Goal: Check status: Check status

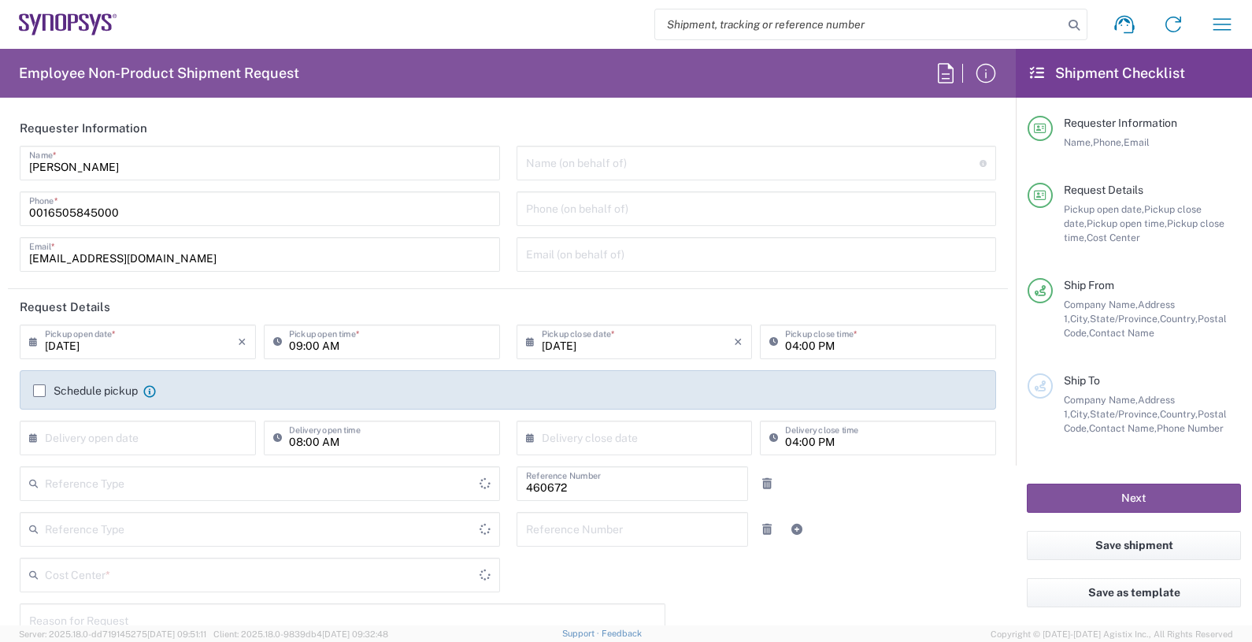
type input "Department"
type input "US01, FIN, Distri 460672"
type input "Delivered at Place"
type input "United States"
type input "California"
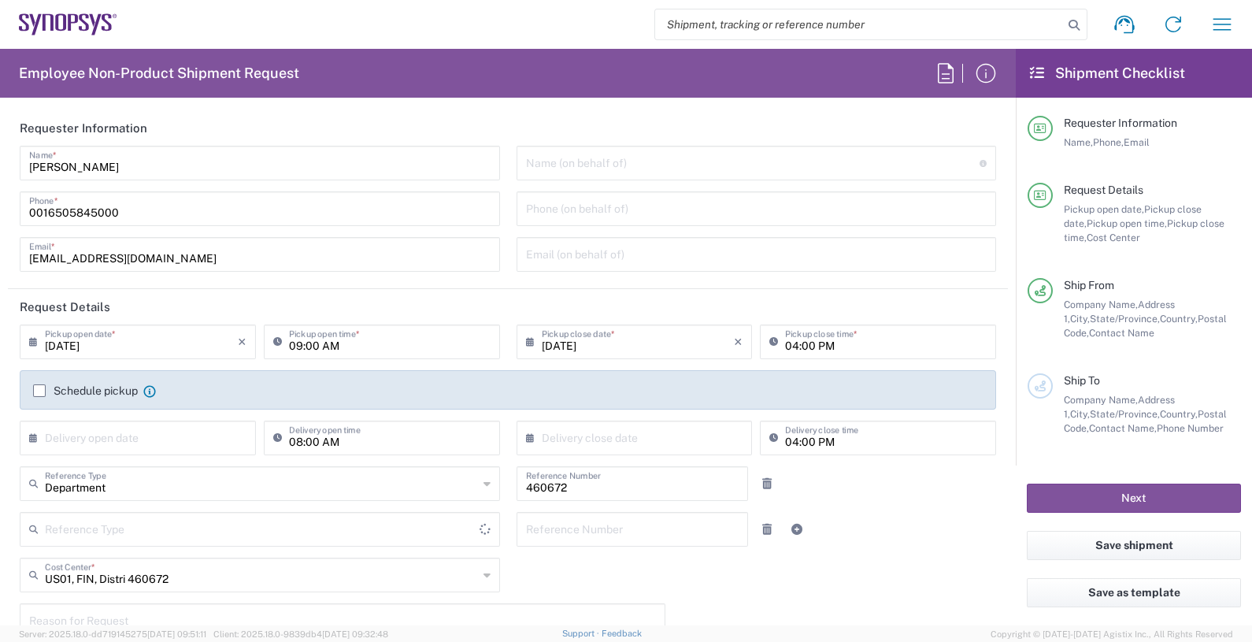
type input "United States"
type input "Headquarters USSV"
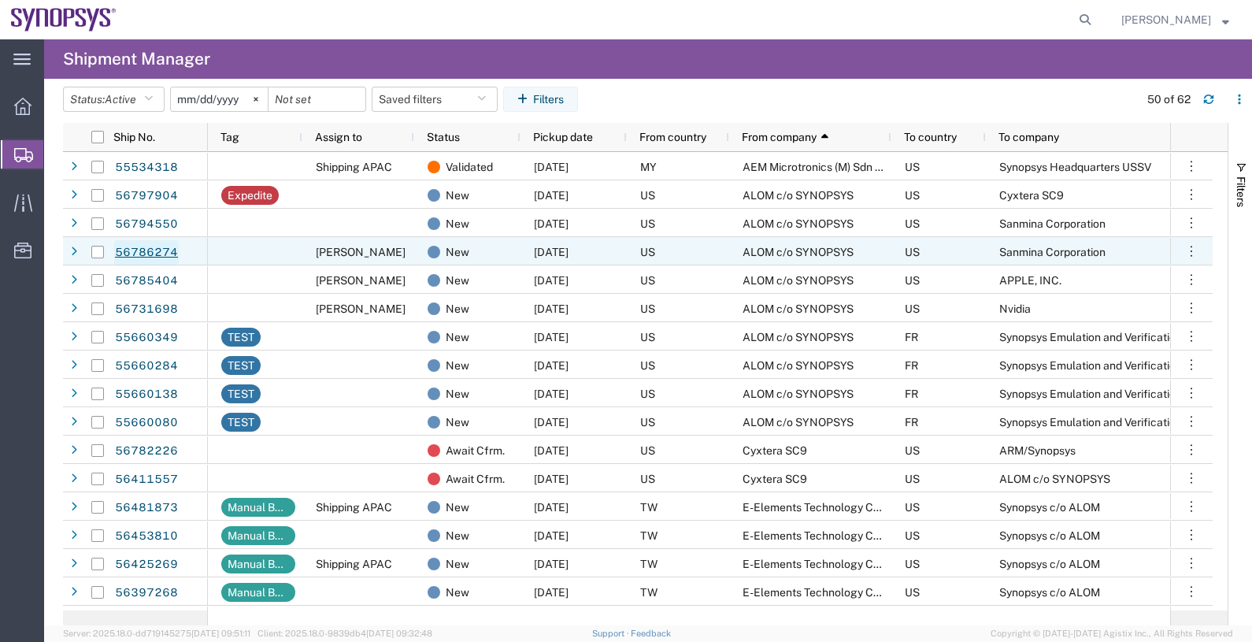
click at [141, 245] on link "56786274" at bounding box center [146, 252] width 65 height 25
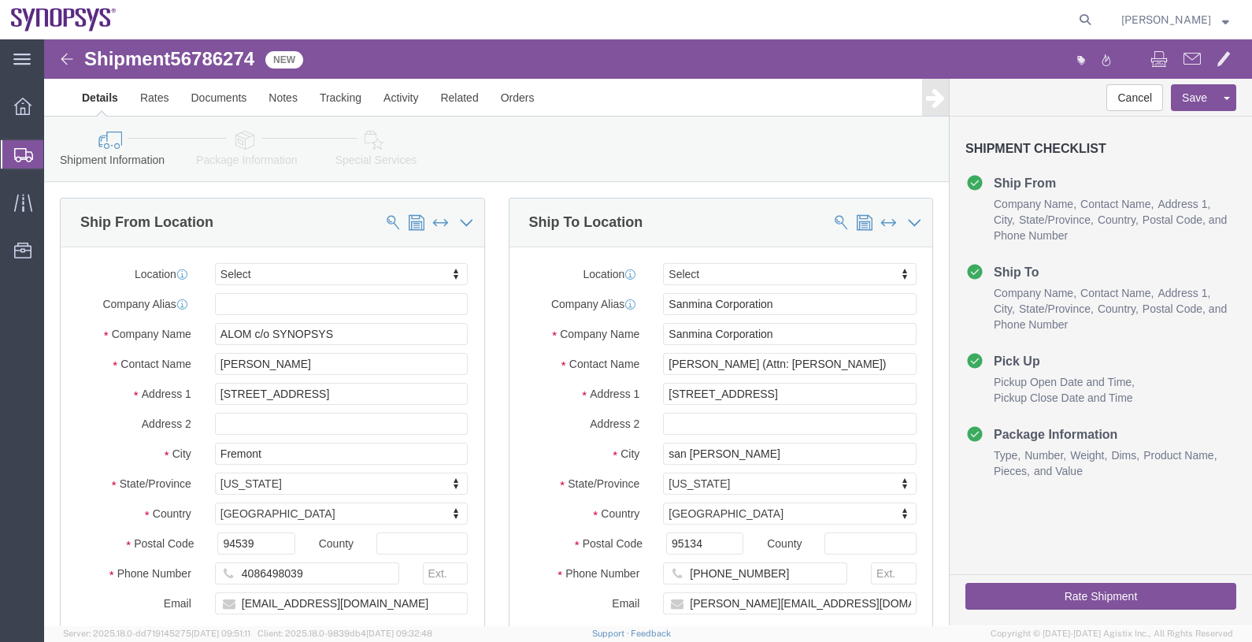
select select
click div "Shipment Information Package Information Special Services"
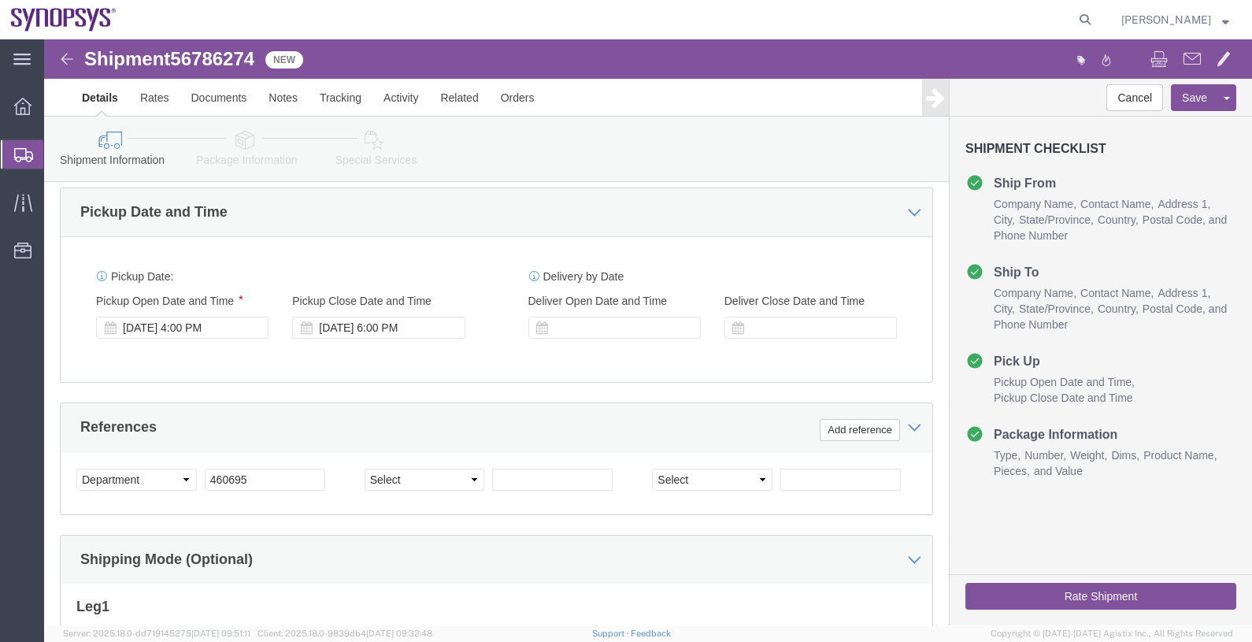
scroll to position [591, 0]
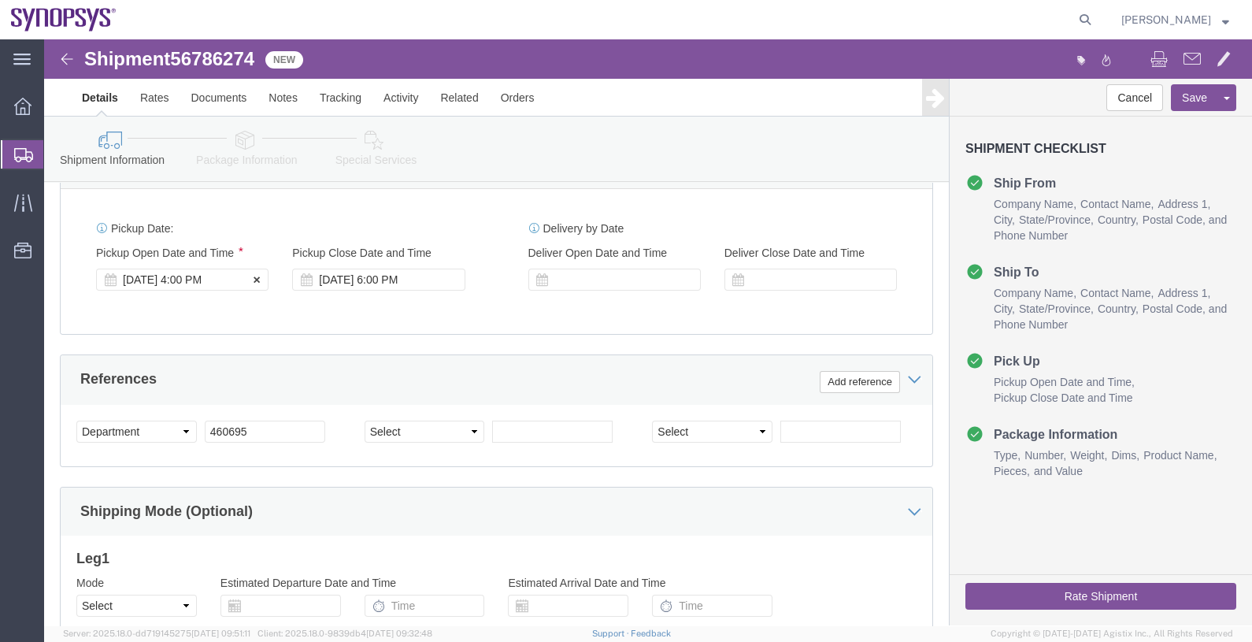
click div "Sep 15 2025 4:00 PM"
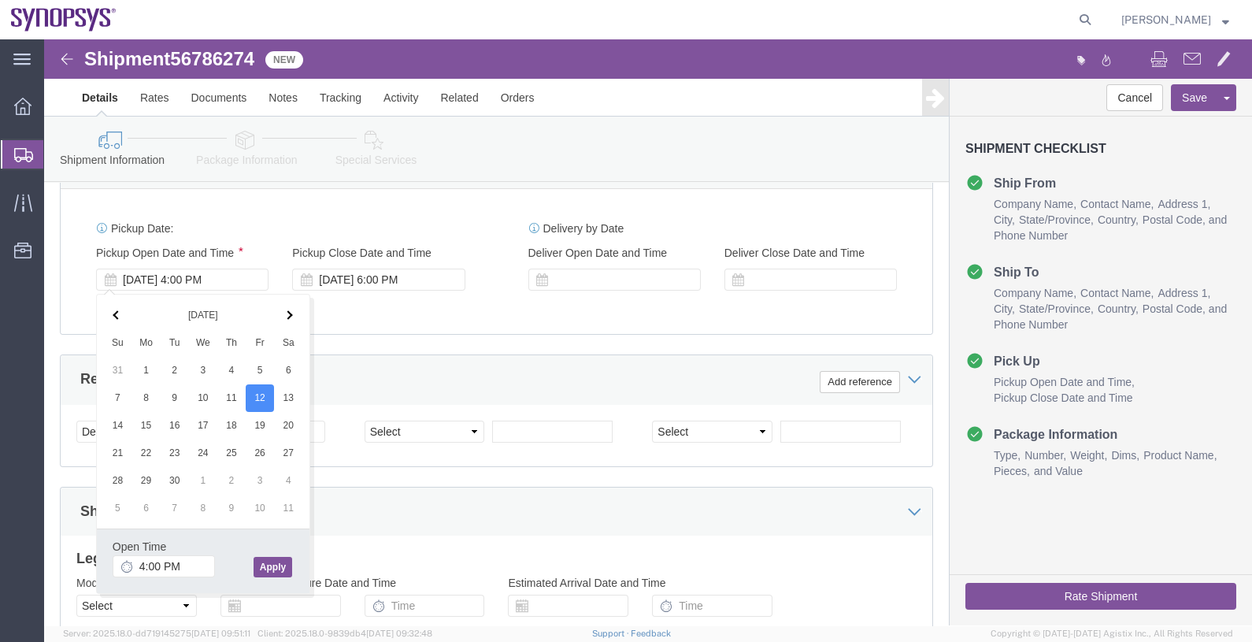
click button "Apply"
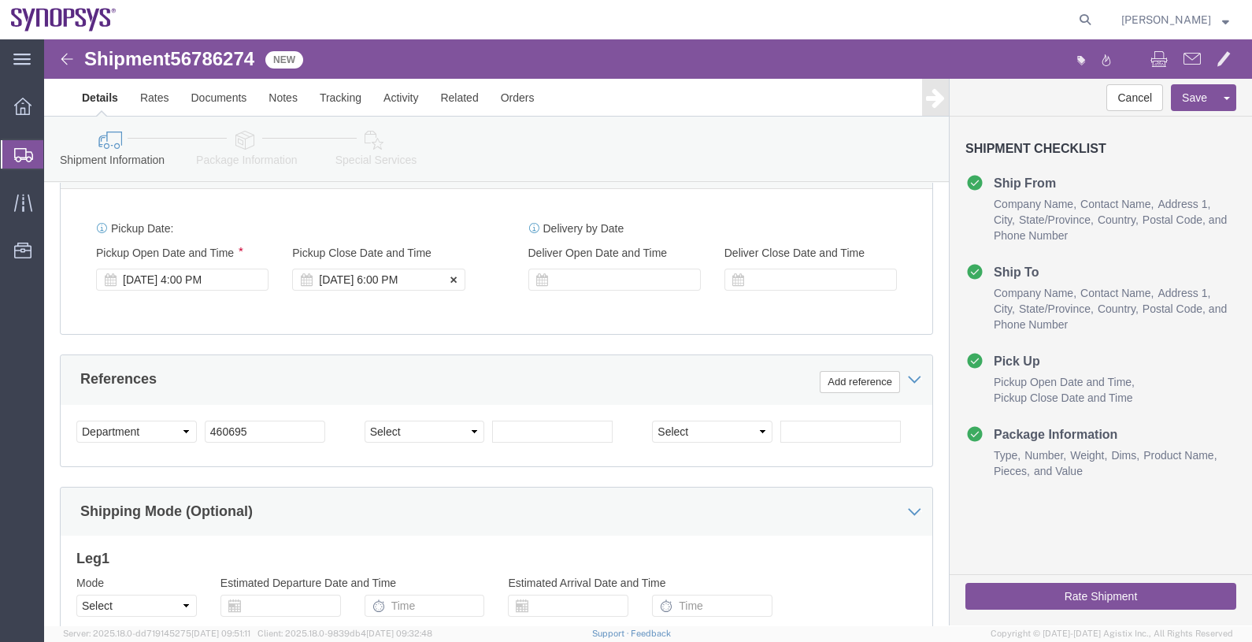
click div "Sep 15 2025 6:00 PM"
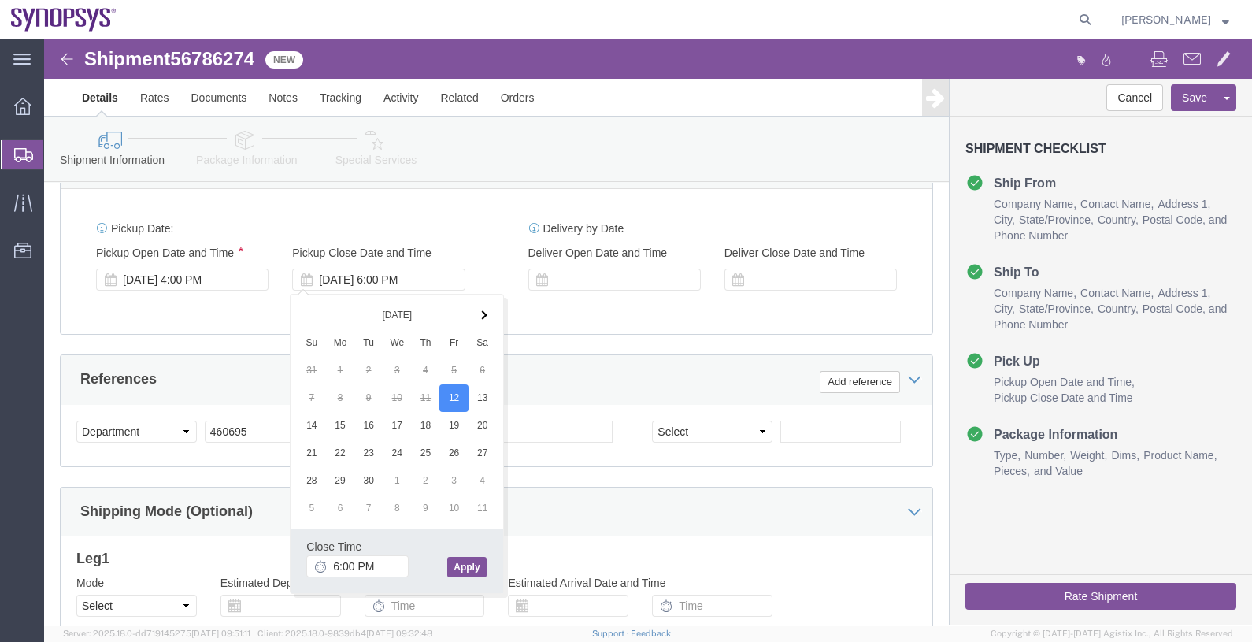
click button "Apply"
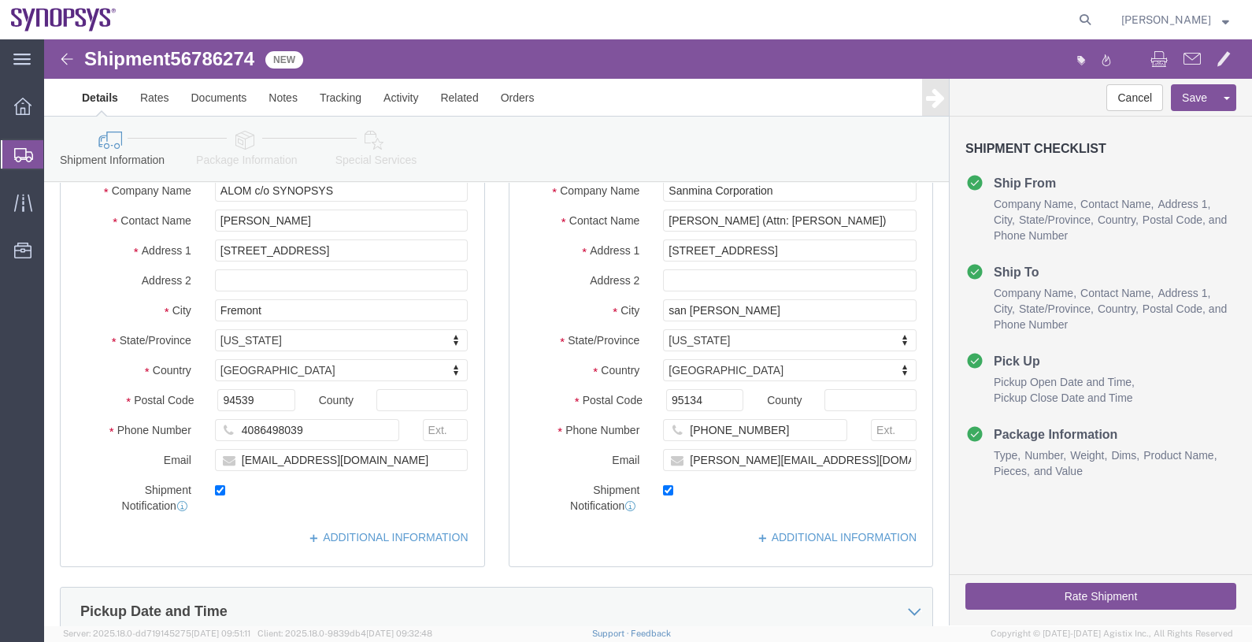
scroll to position [91, 0]
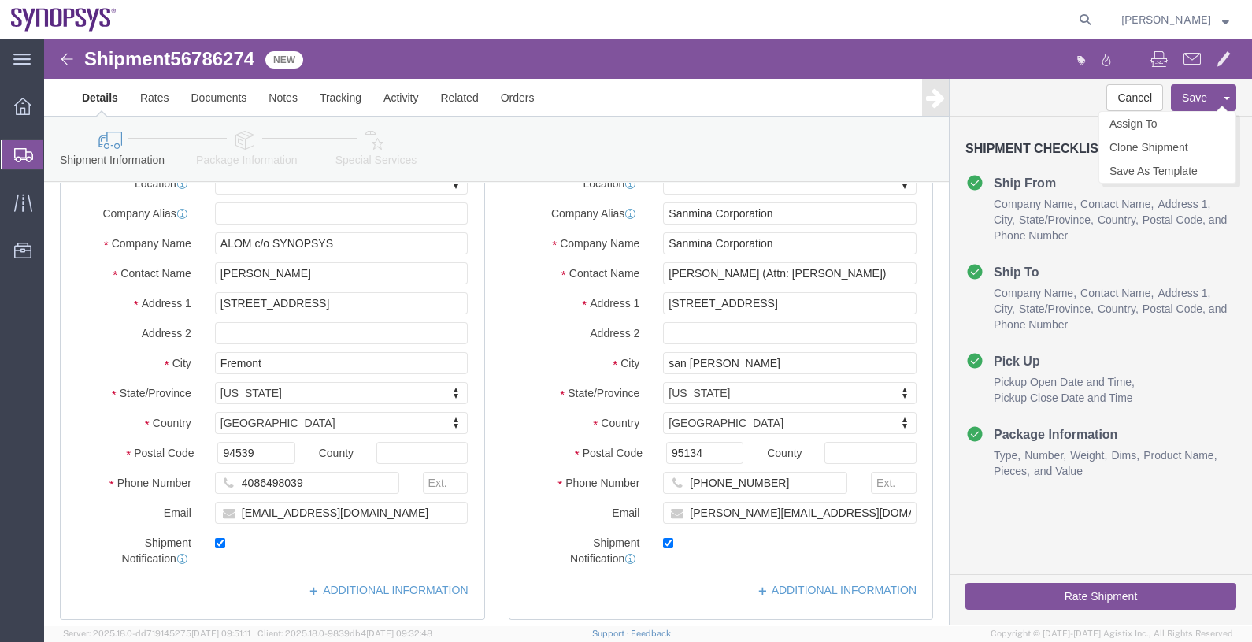
click button "Save"
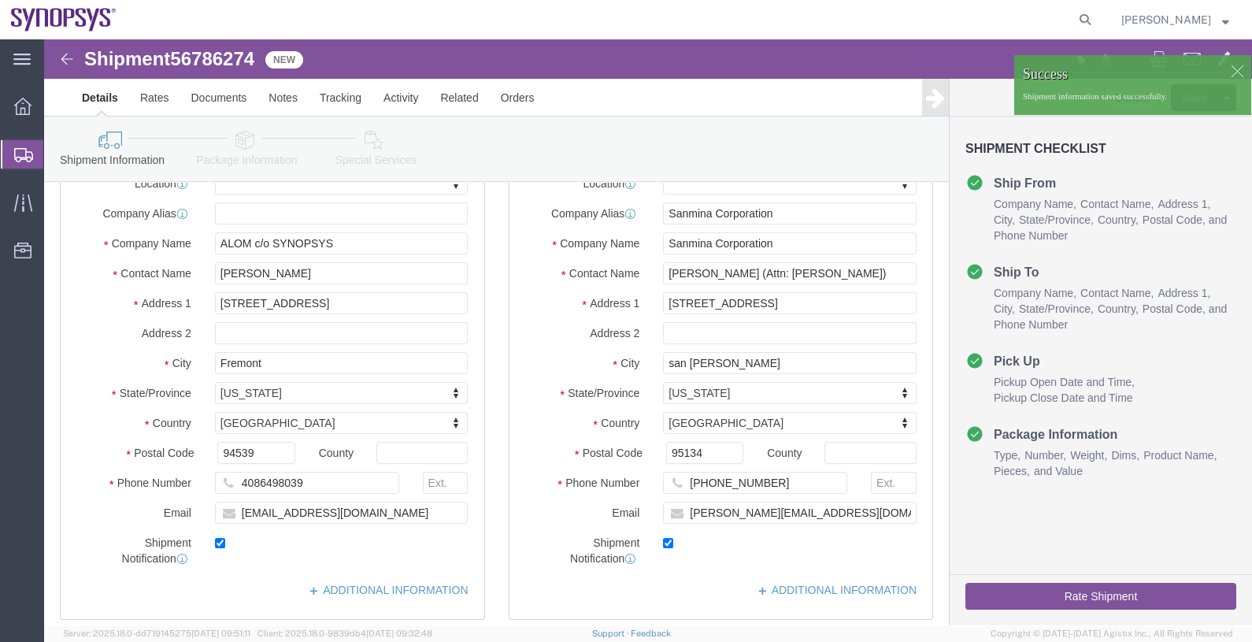
click span "56786274"
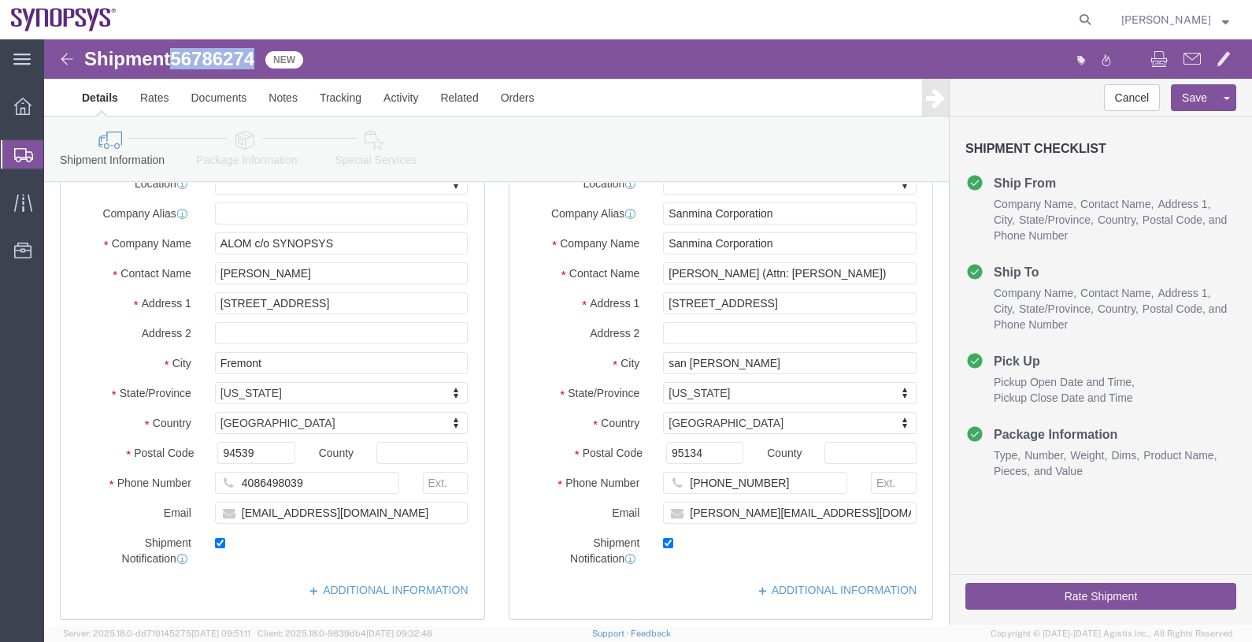
copy span "56786274"
click link "Documents"
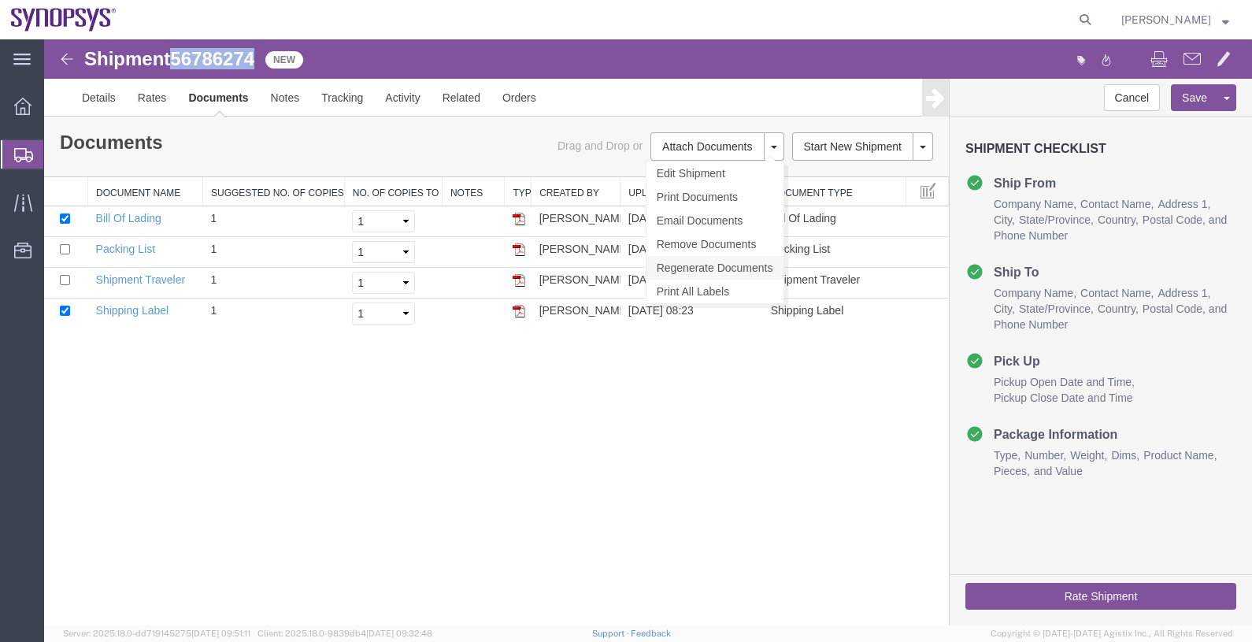
click at [732, 262] on link "Regenerate Documents" at bounding box center [714, 268] width 137 height 24
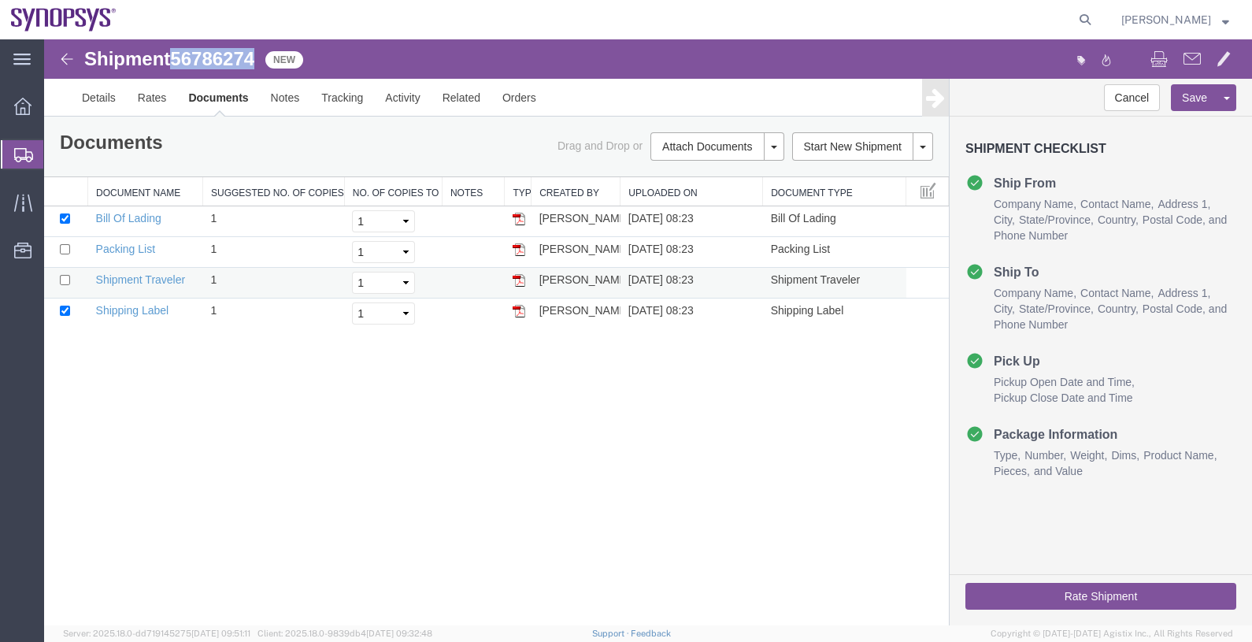
click at [520, 281] on img at bounding box center [519, 280] width 13 height 13
click at [751, 98] on ul "Details Rates Documents Notes Tracking Activity Related Orders" at bounding box center [648, 97] width 1154 height 37
click at [56, 155] on span "Shipments" at bounding box center [49, 154] width 13 height 31
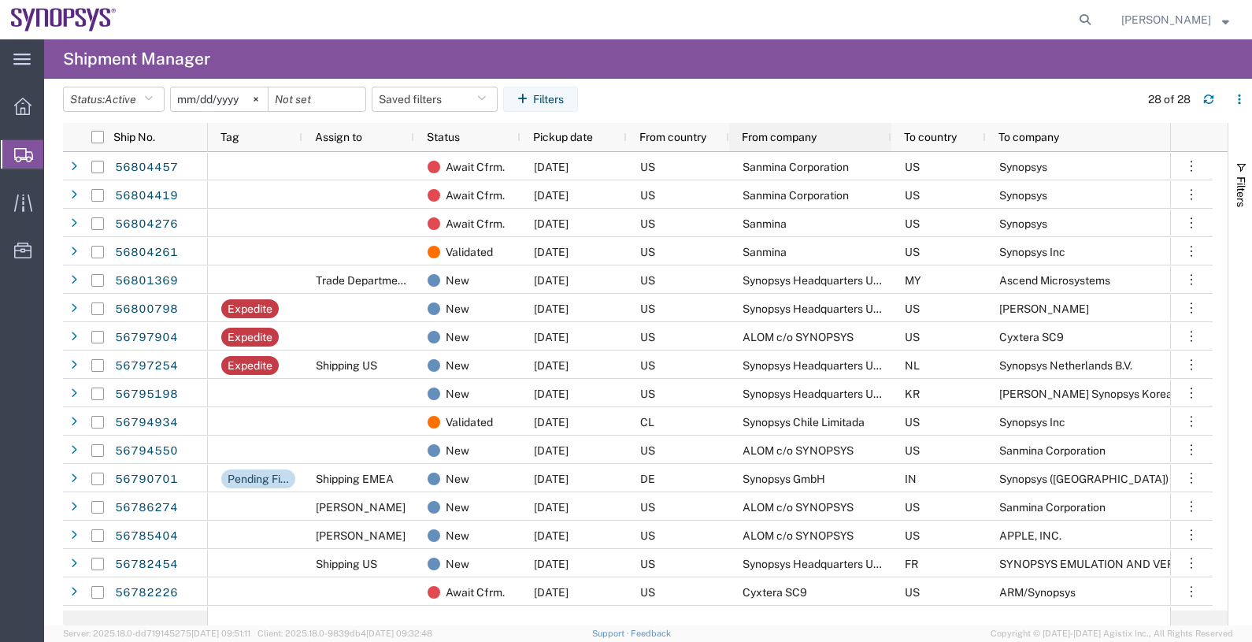
click at [750, 134] on span "From company" at bounding box center [779, 137] width 75 height 13
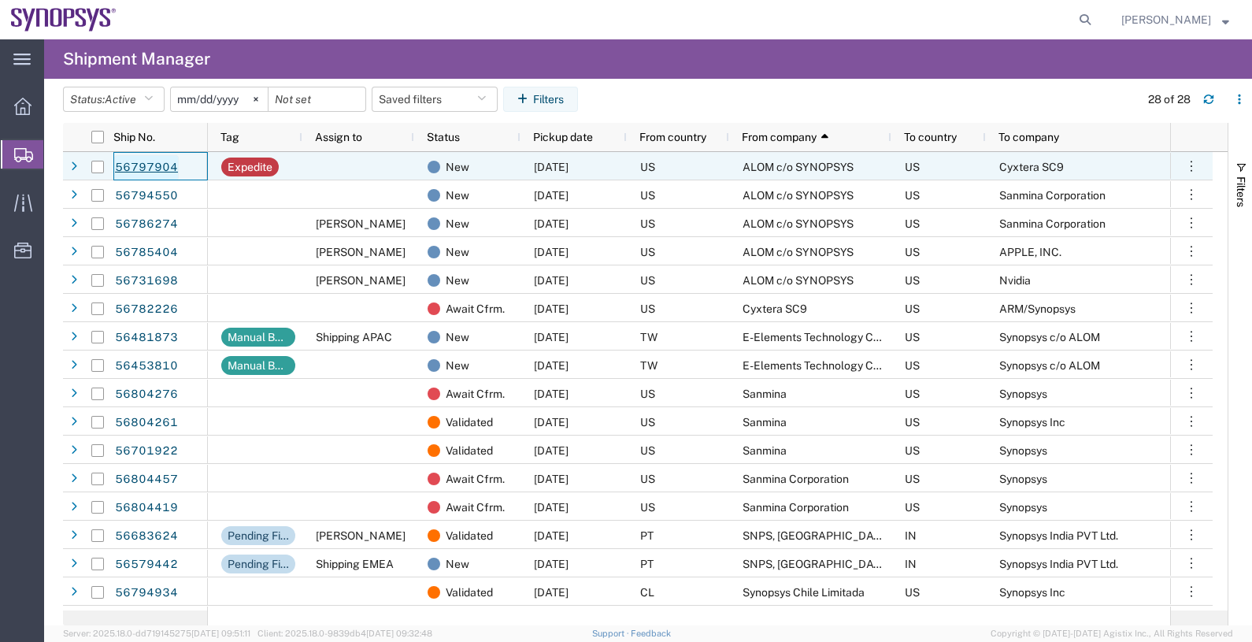
click at [146, 165] on link "56797904" at bounding box center [146, 167] width 65 height 25
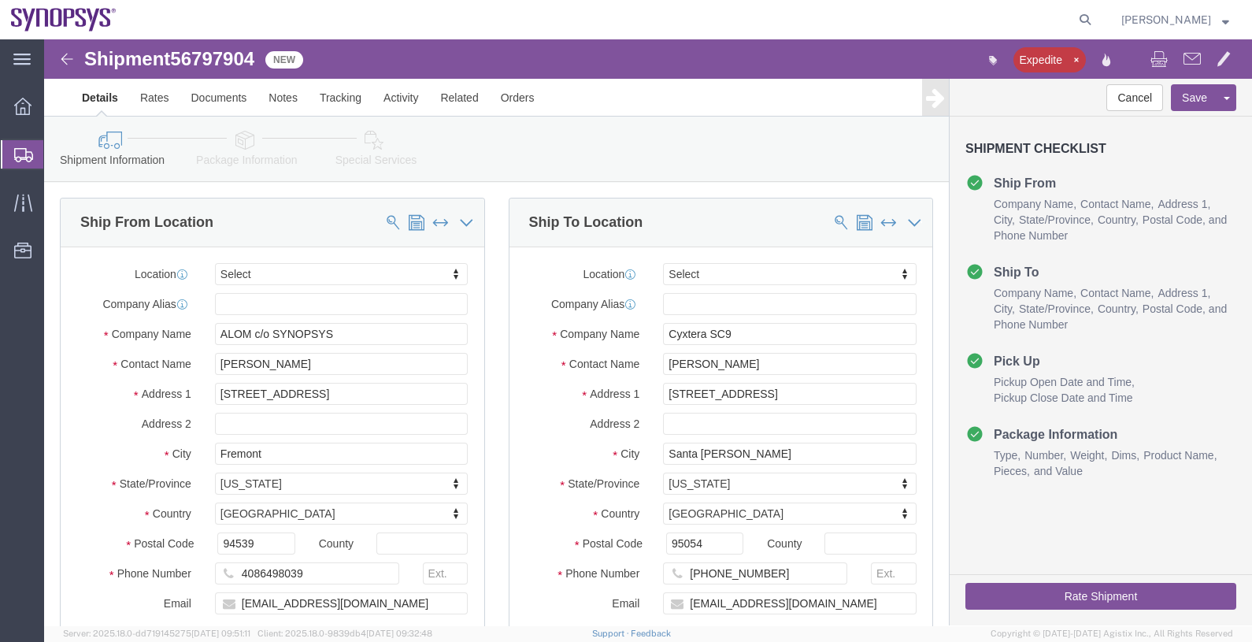
select select
click link "Activity"
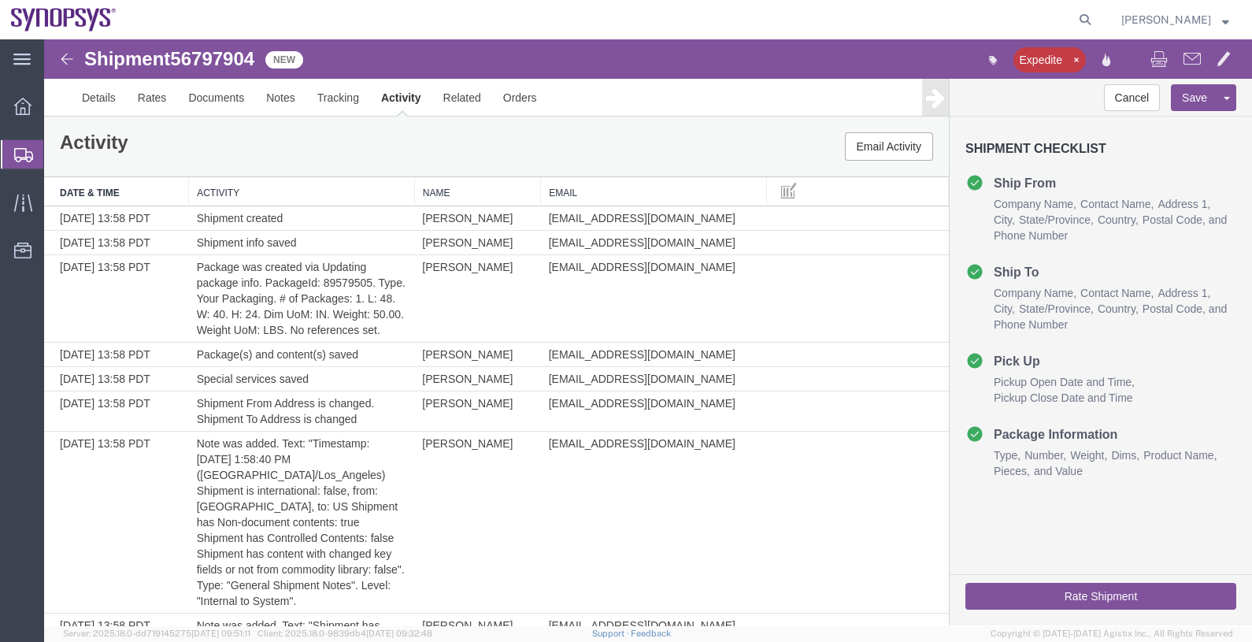
click at [228, 57] on span "56797904" at bounding box center [212, 58] width 84 height 21
copy span "56797904"
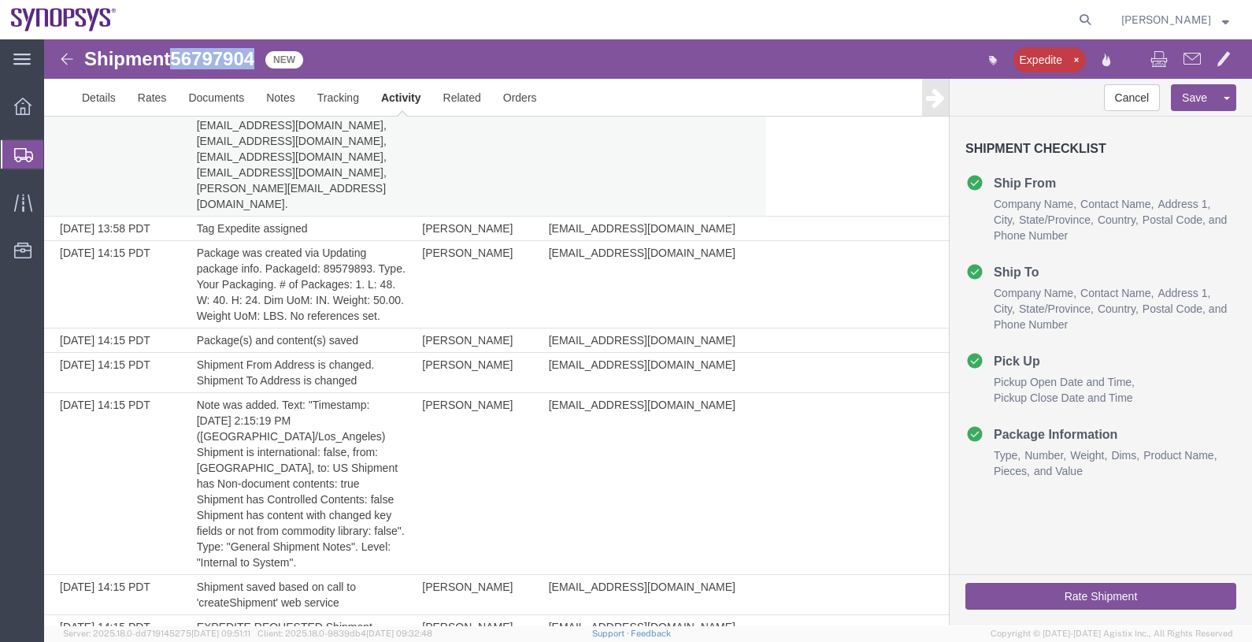
scroll to position [851, 0]
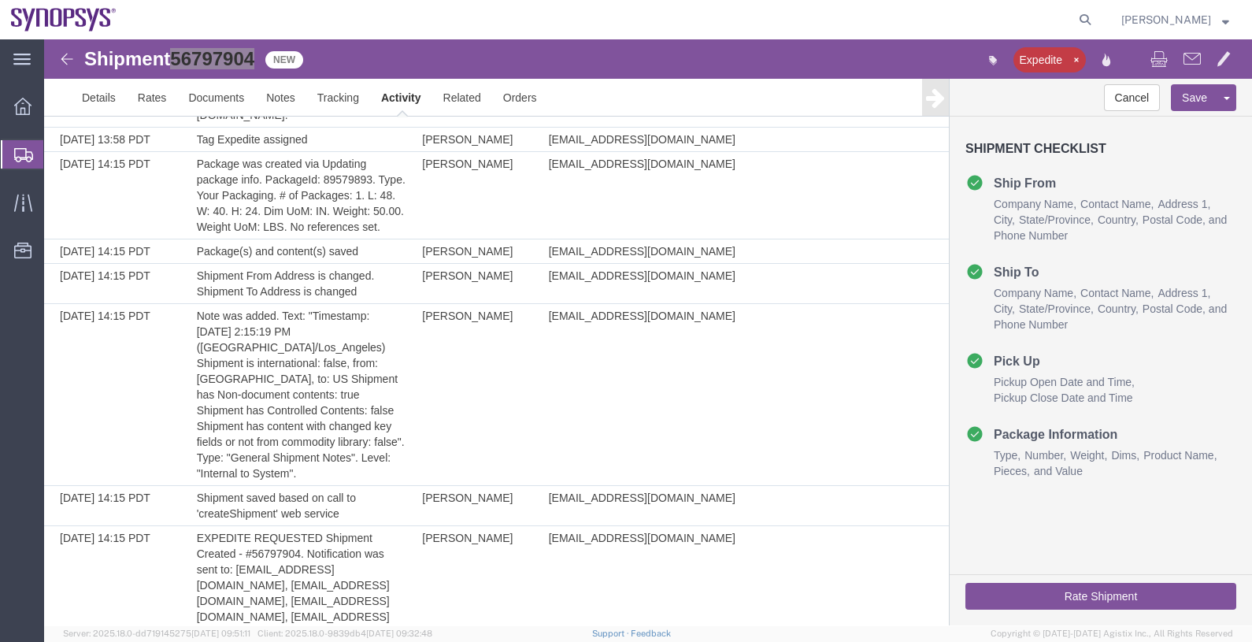
click at [56, 154] on span "Shipments" at bounding box center [49, 154] width 13 height 31
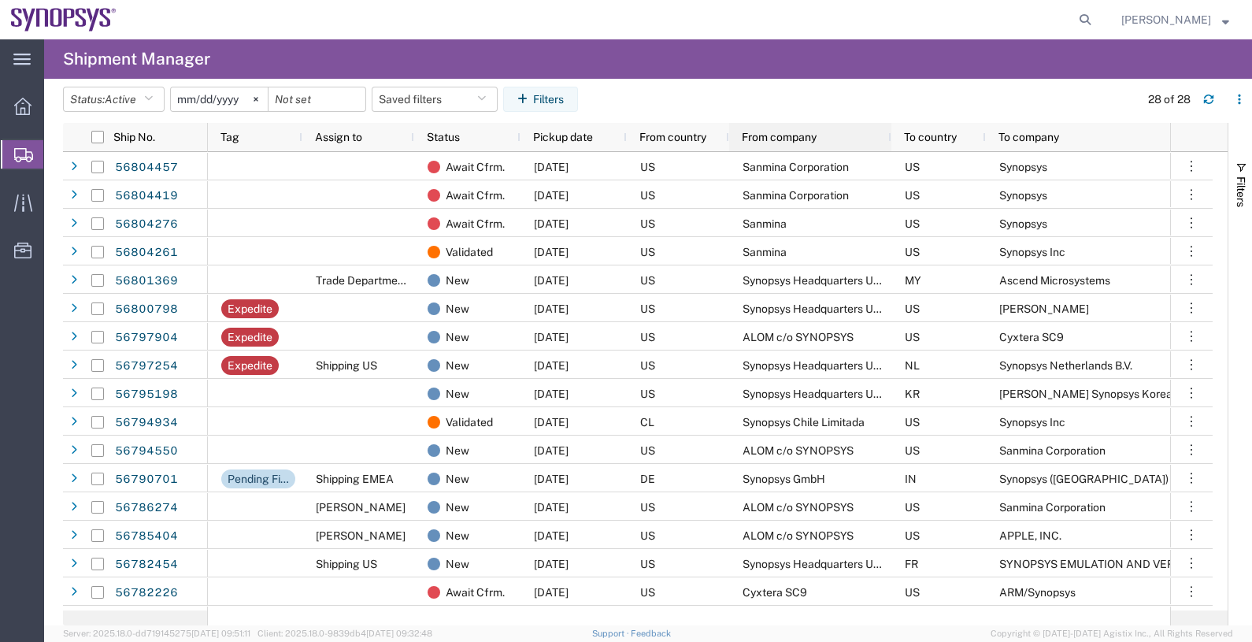
click at [814, 136] on span "From company" at bounding box center [779, 137] width 75 height 13
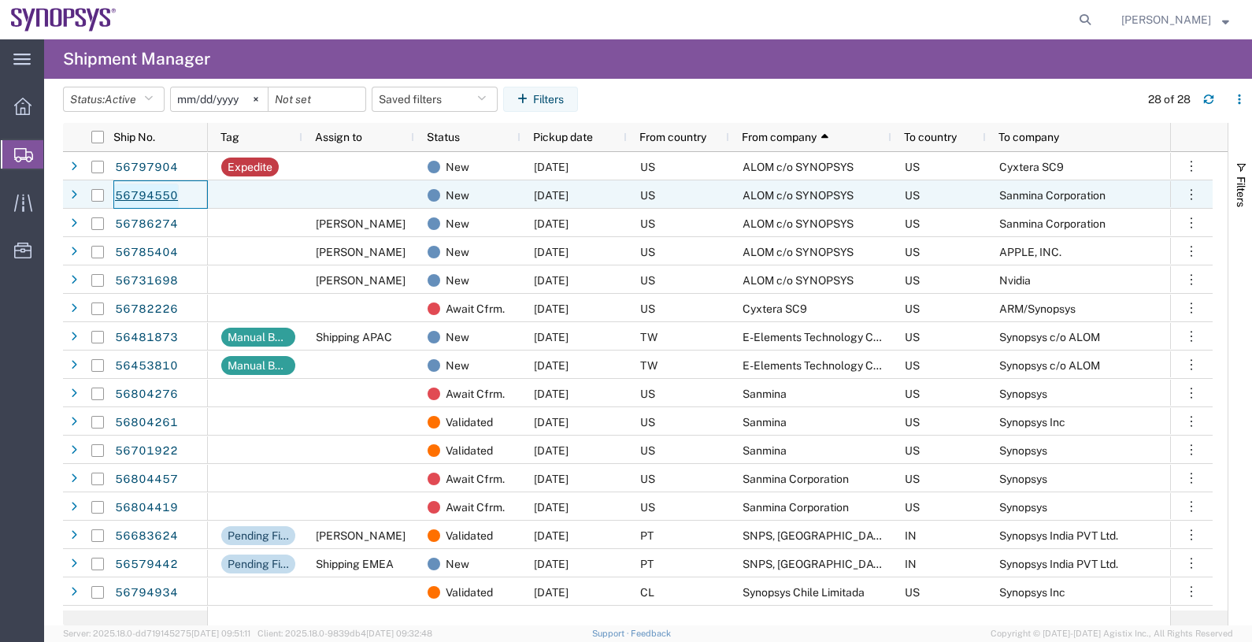
click at [154, 194] on link "56794550" at bounding box center [146, 195] width 65 height 25
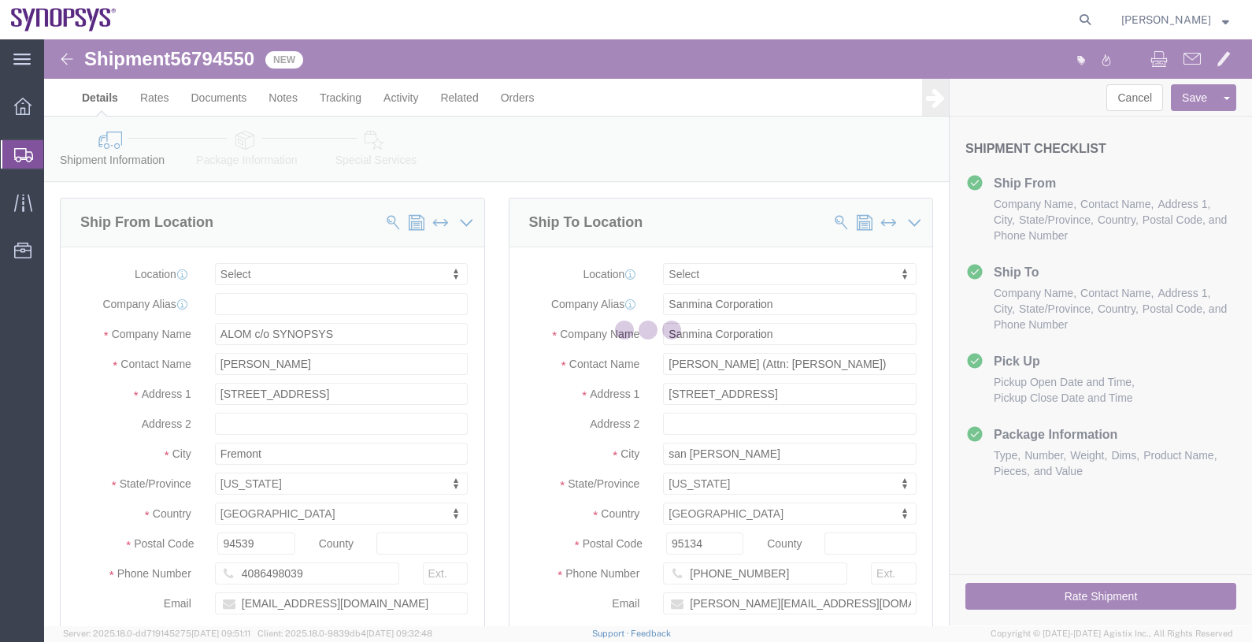
select select
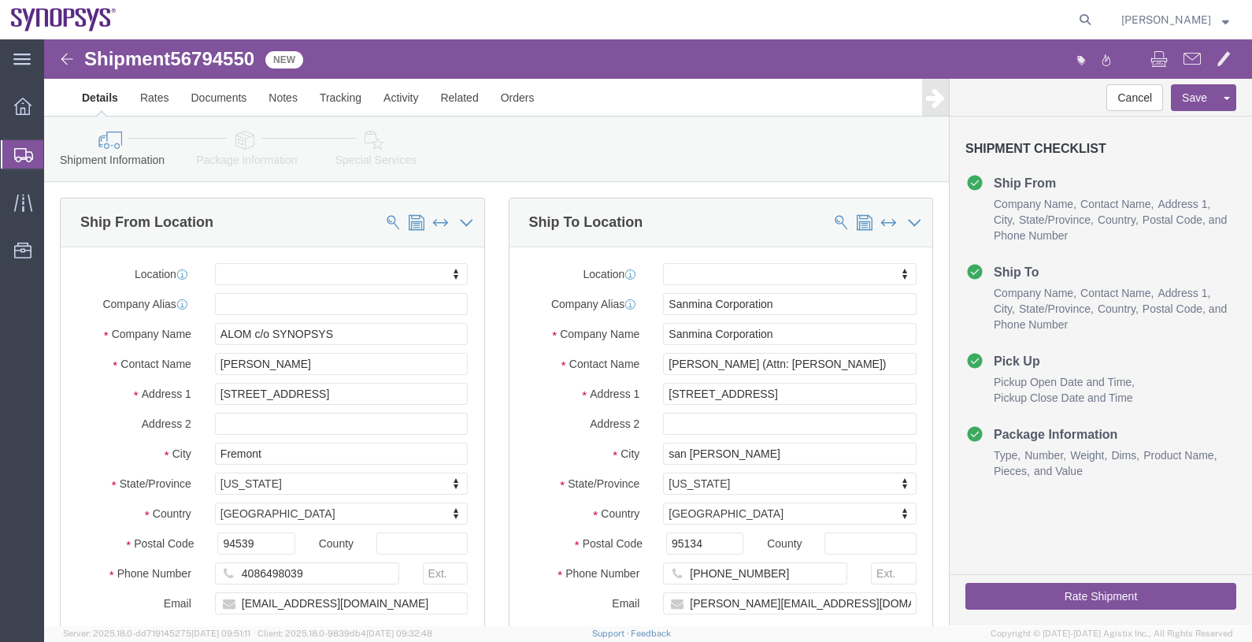
click at [56, 155] on span "Shipments" at bounding box center [49, 154] width 13 height 31
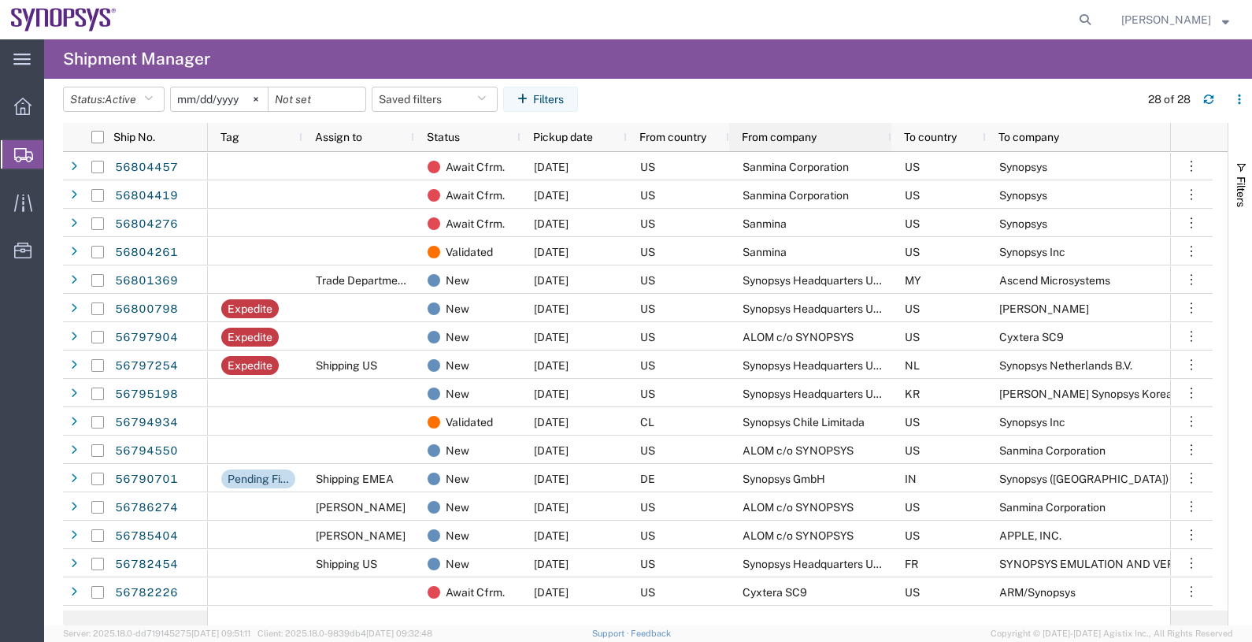
click at [762, 135] on span "From company" at bounding box center [779, 137] width 75 height 13
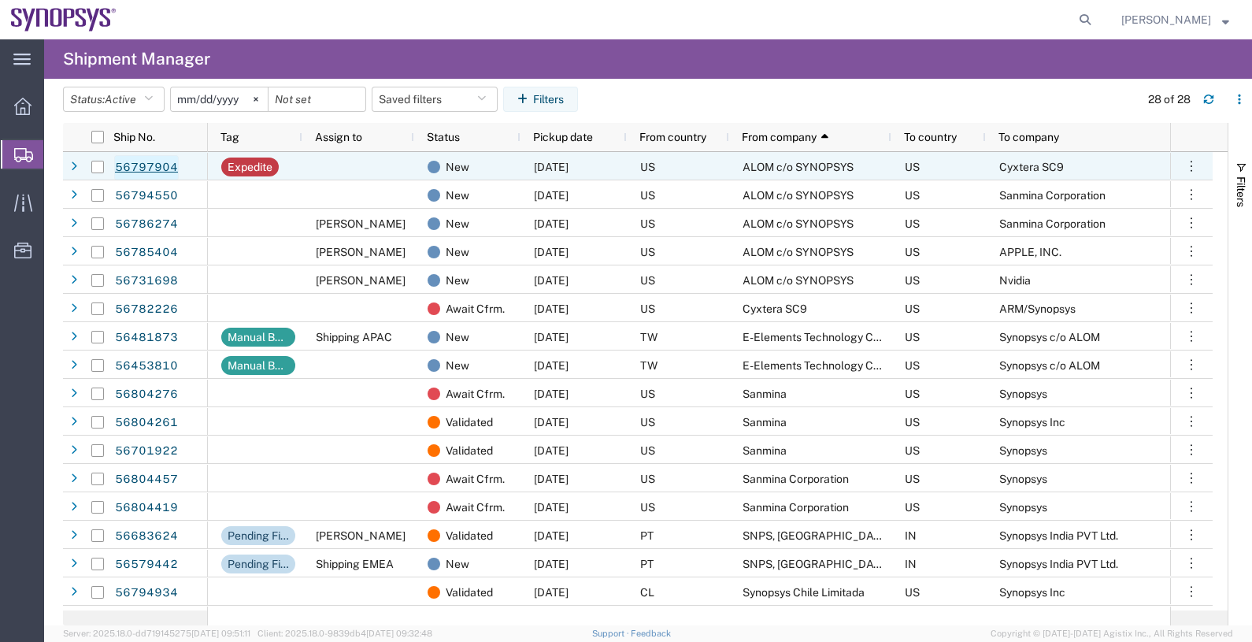
click at [137, 171] on link "56797904" at bounding box center [146, 167] width 65 height 25
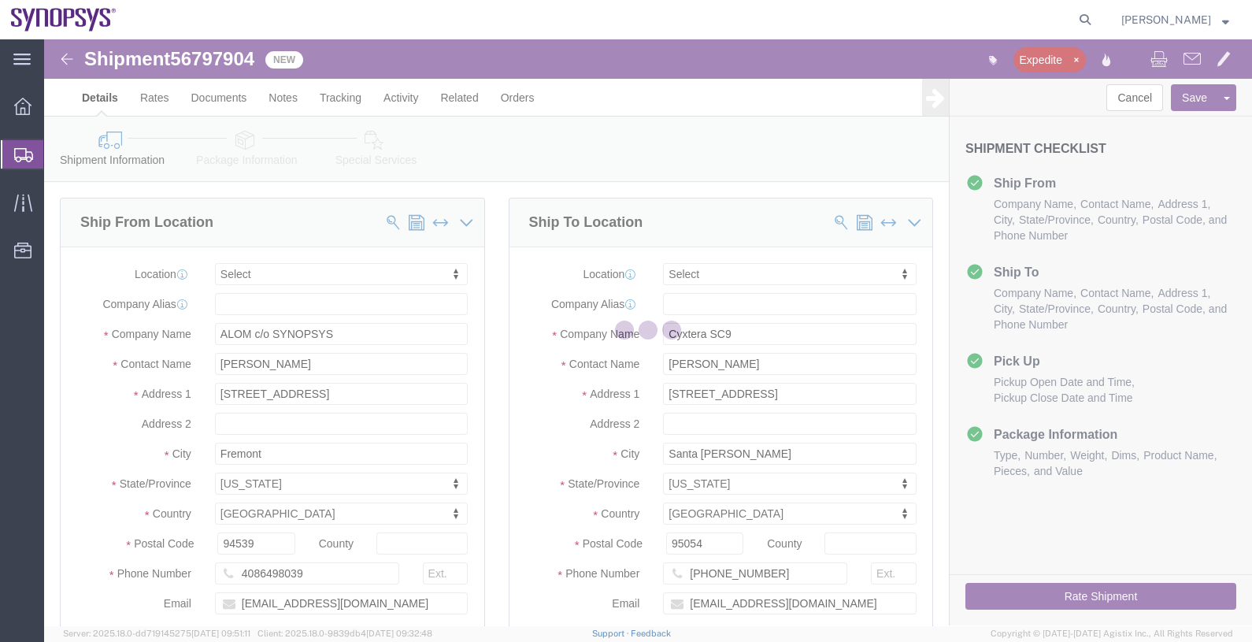
select select
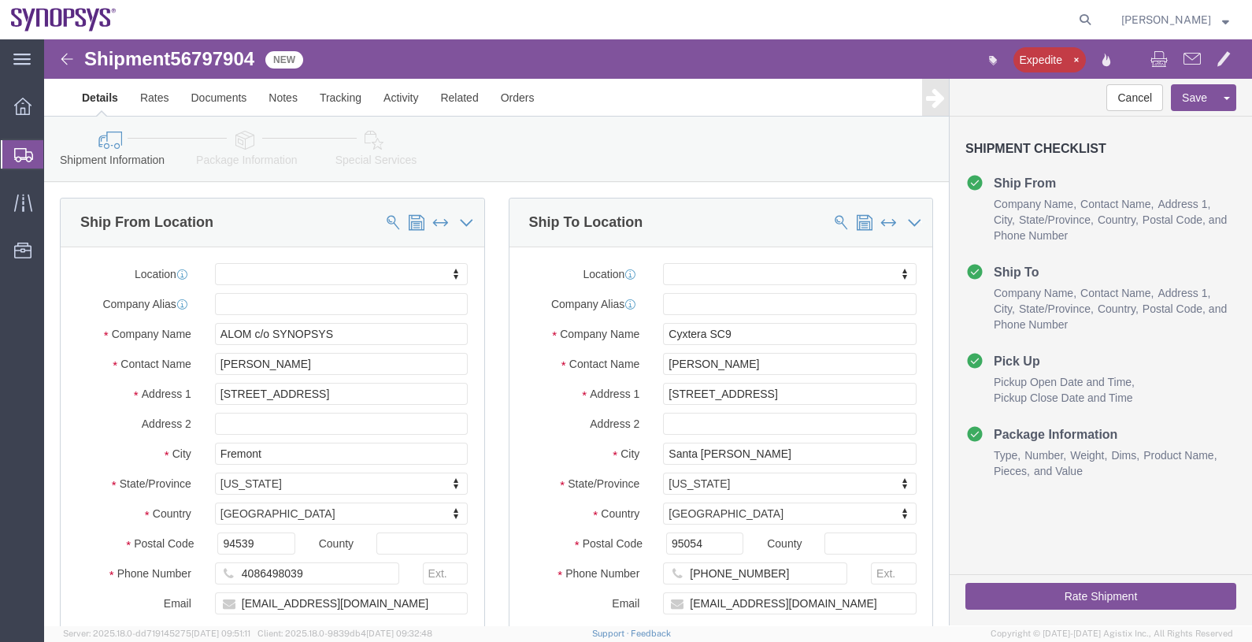
click span "56797904"
copy span "56797904"
